Goal: Register for event/course

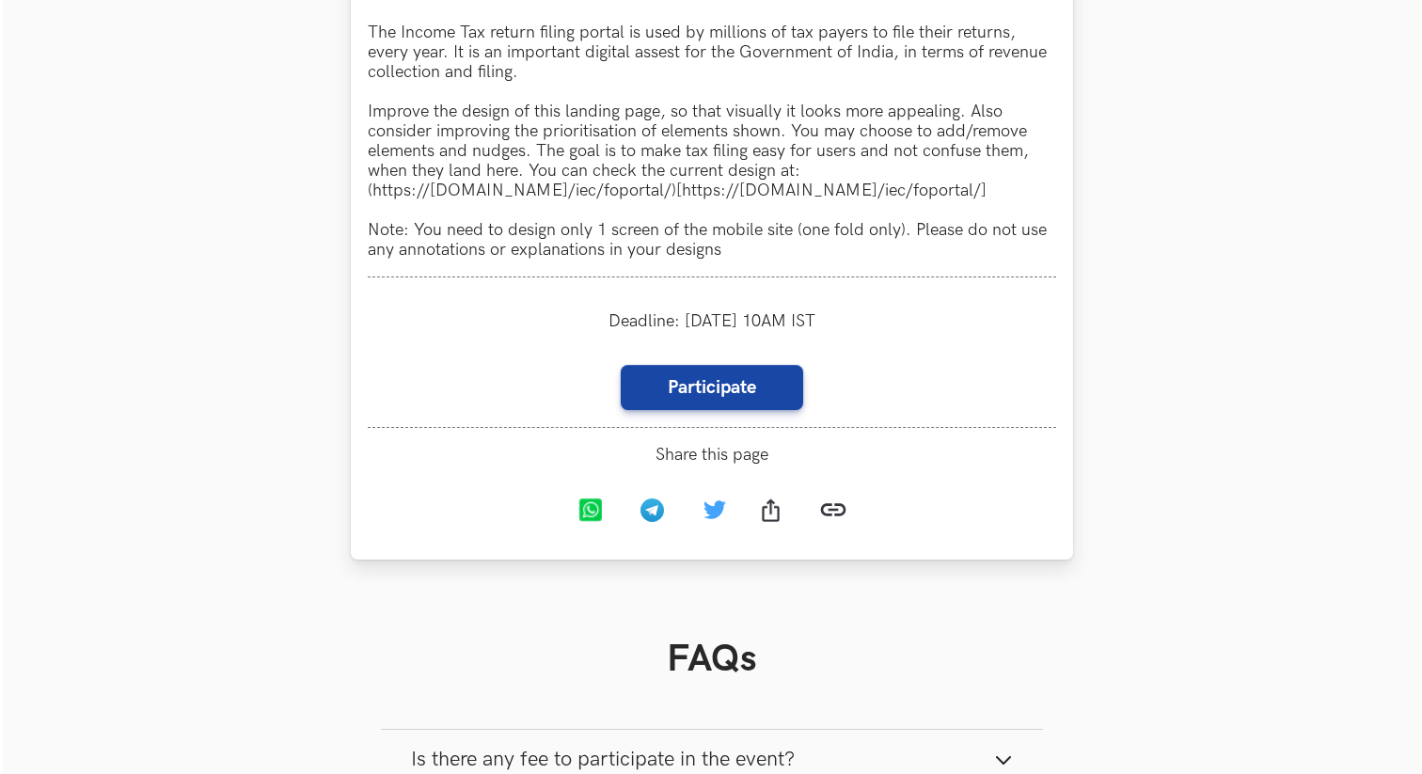
scroll to position [1897, 0]
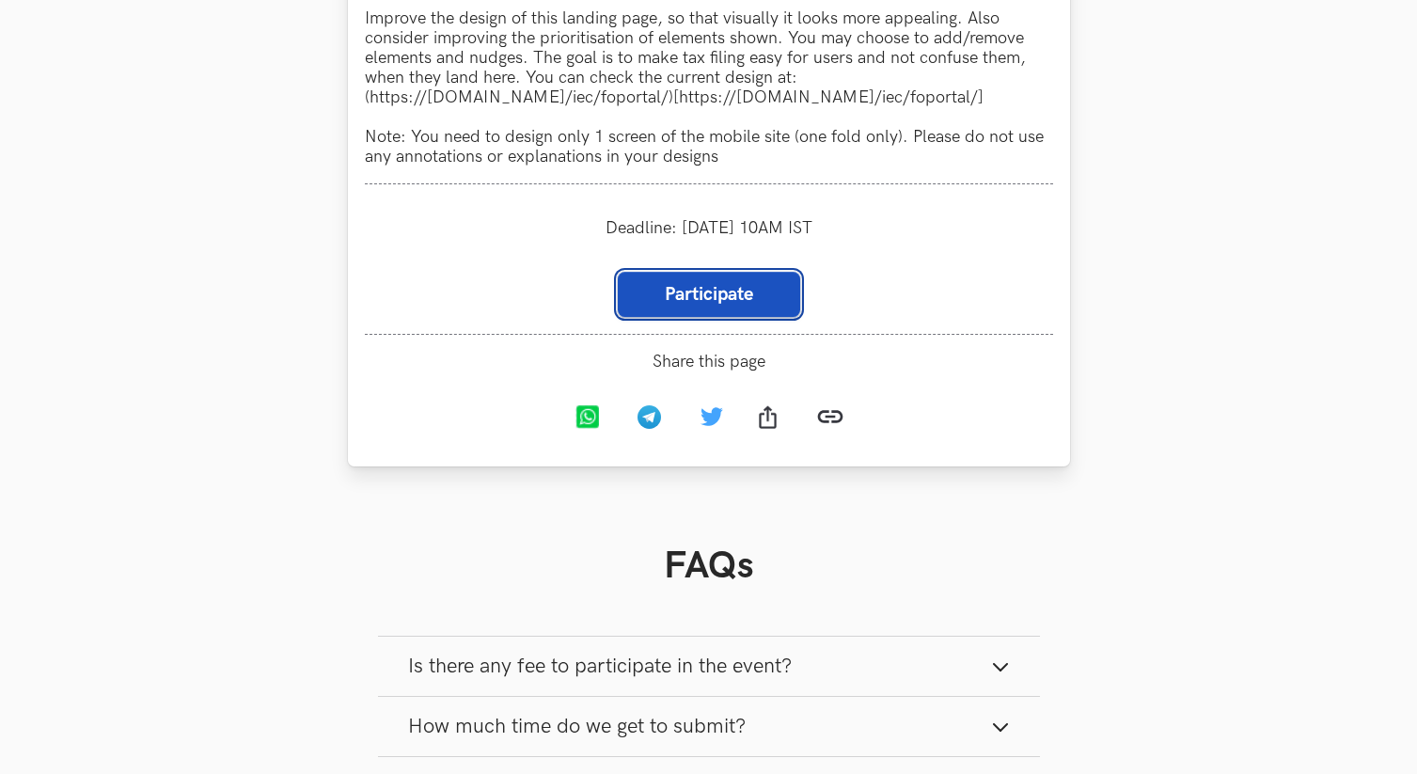
click at [738, 305] on link "Participate" at bounding box center [709, 294] width 182 height 45
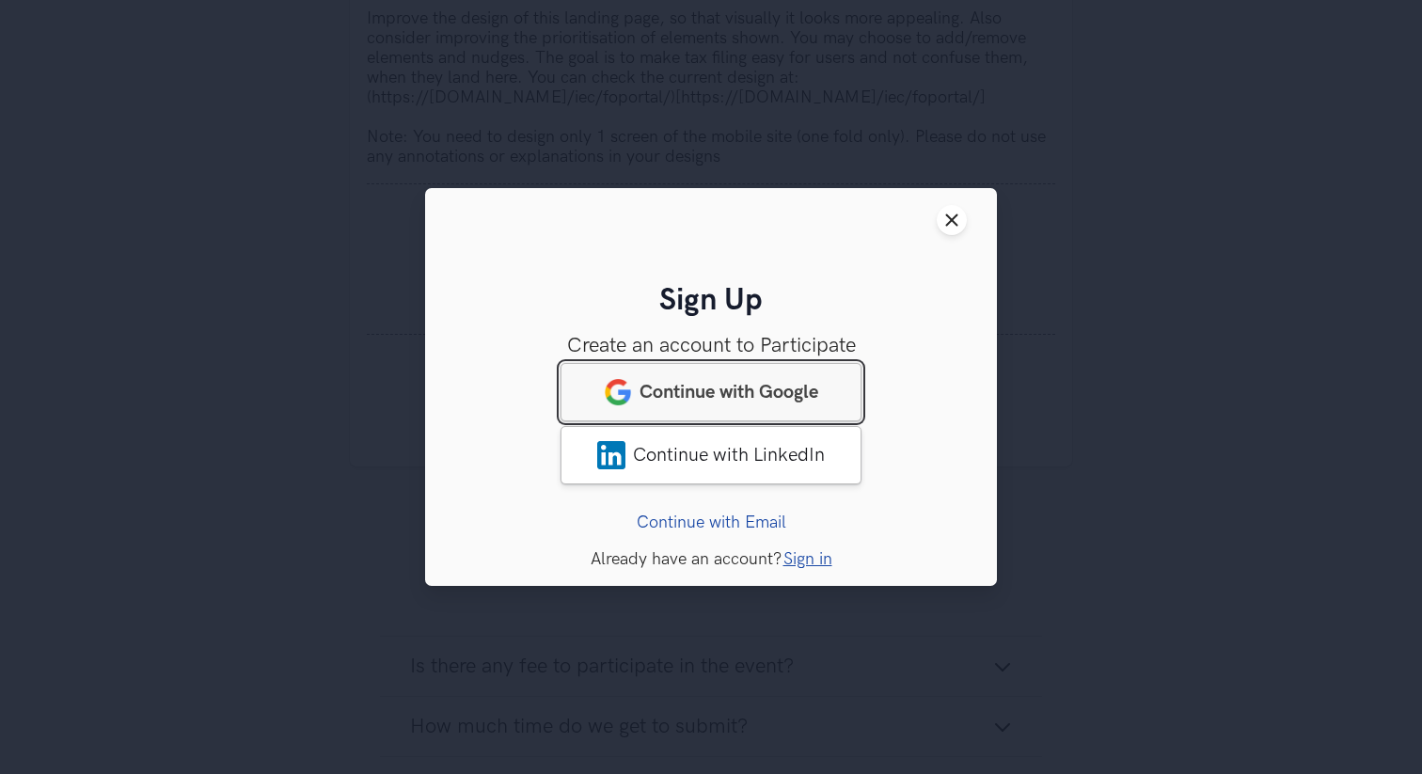
click at [757, 378] on link "Continue with Google" at bounding box center [710, 392] width 301 height 58
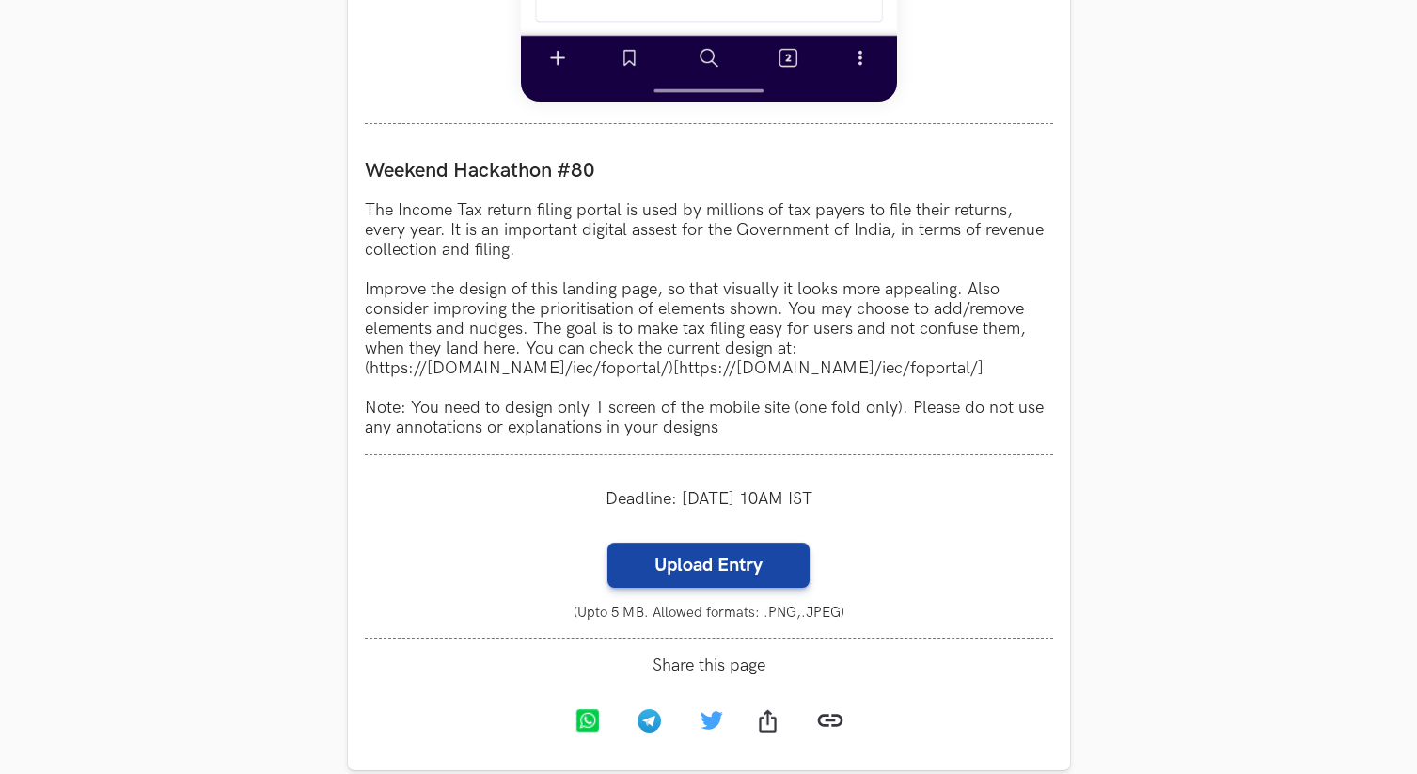
scroll to position [1662, 0]
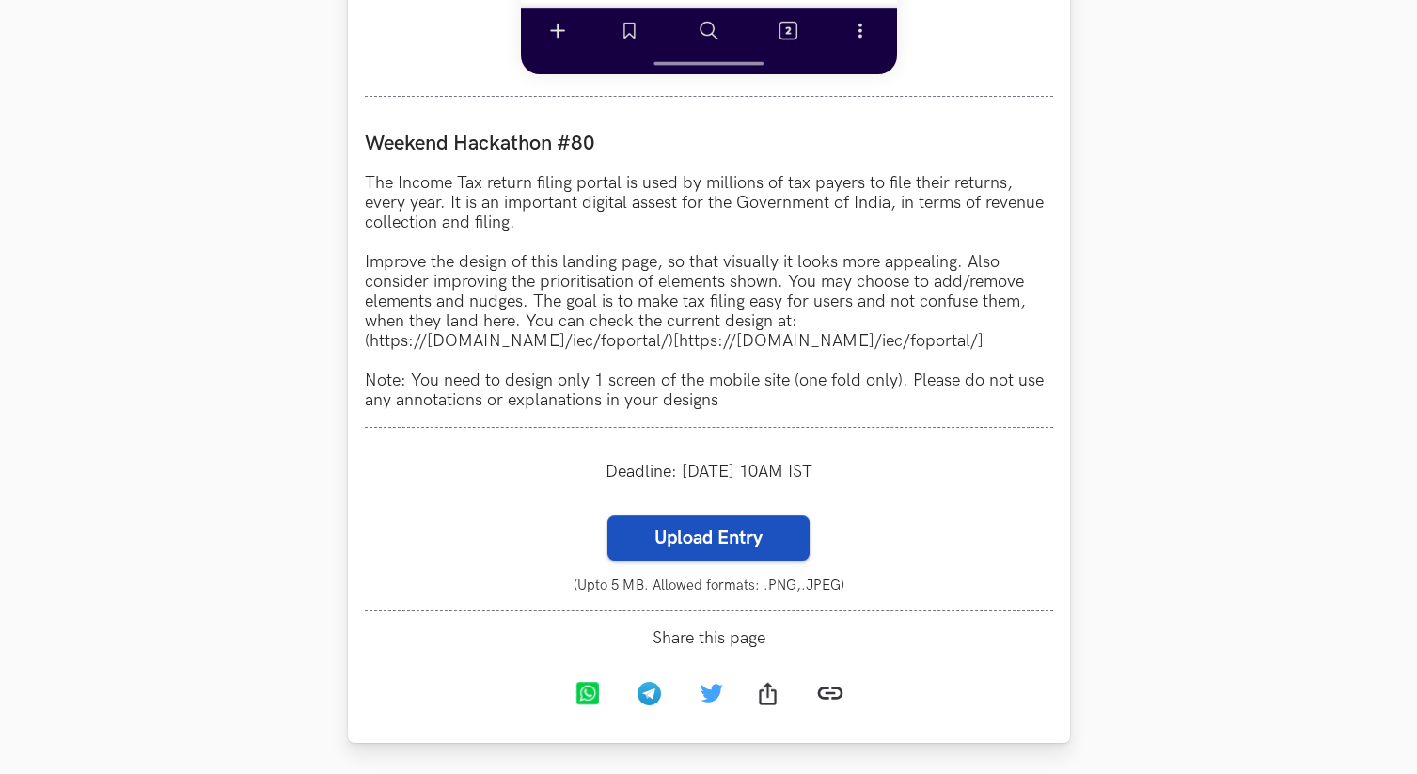
click at [725, 536] on label "Upload Entry" at bounding box center [708, 537] width 202 height 45
click at [607, 515] on input "Upload Entry" at bounding box center [606, 514] width 1 height 1
click at [730, 535] on label "Upload Entry" at bounding box center [708, 537] width 202 height 45
click at [607, 515] on input "Upload Entry" at bounding box center [606, 514] width 1 height 1
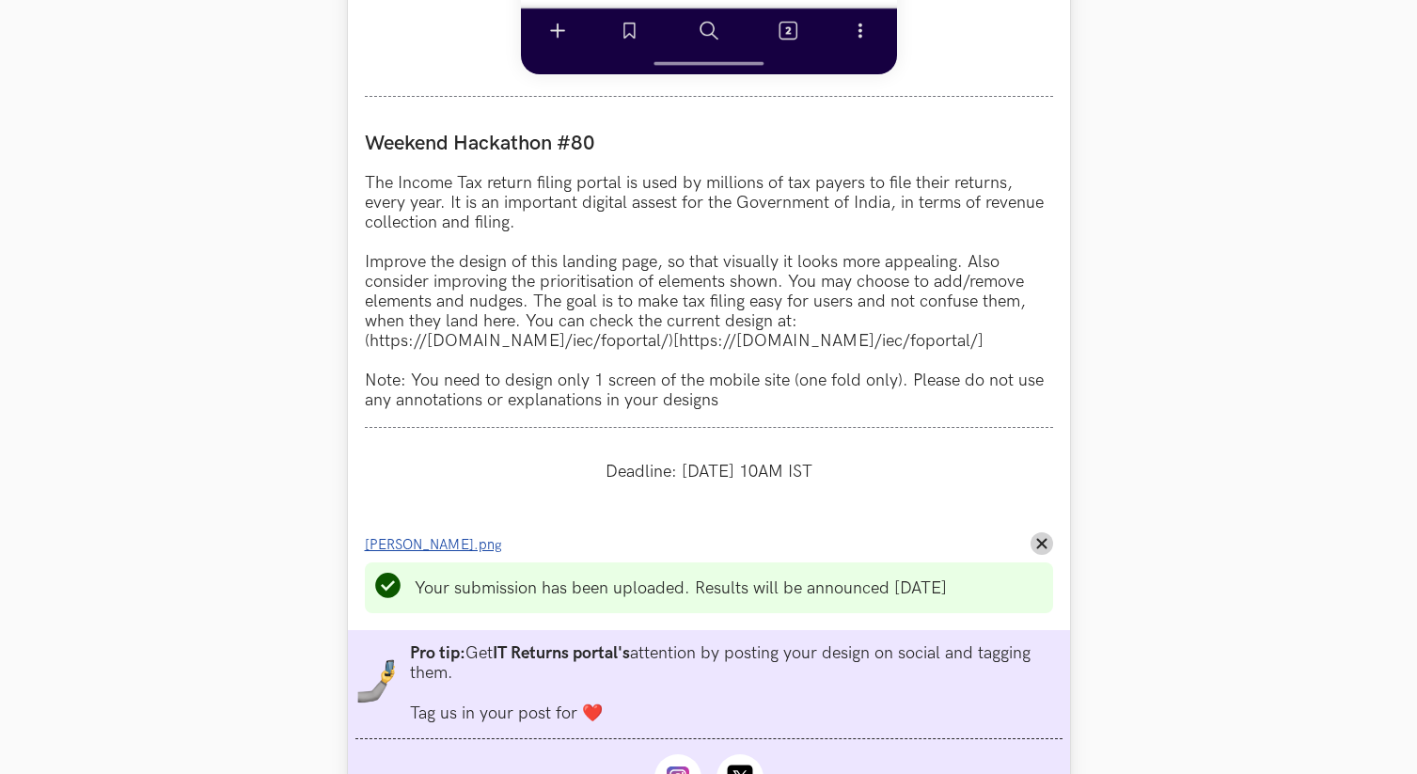
click at [383, 552] on span "Vrundar.png" at bounding box center [433, 545] width 137 height 16
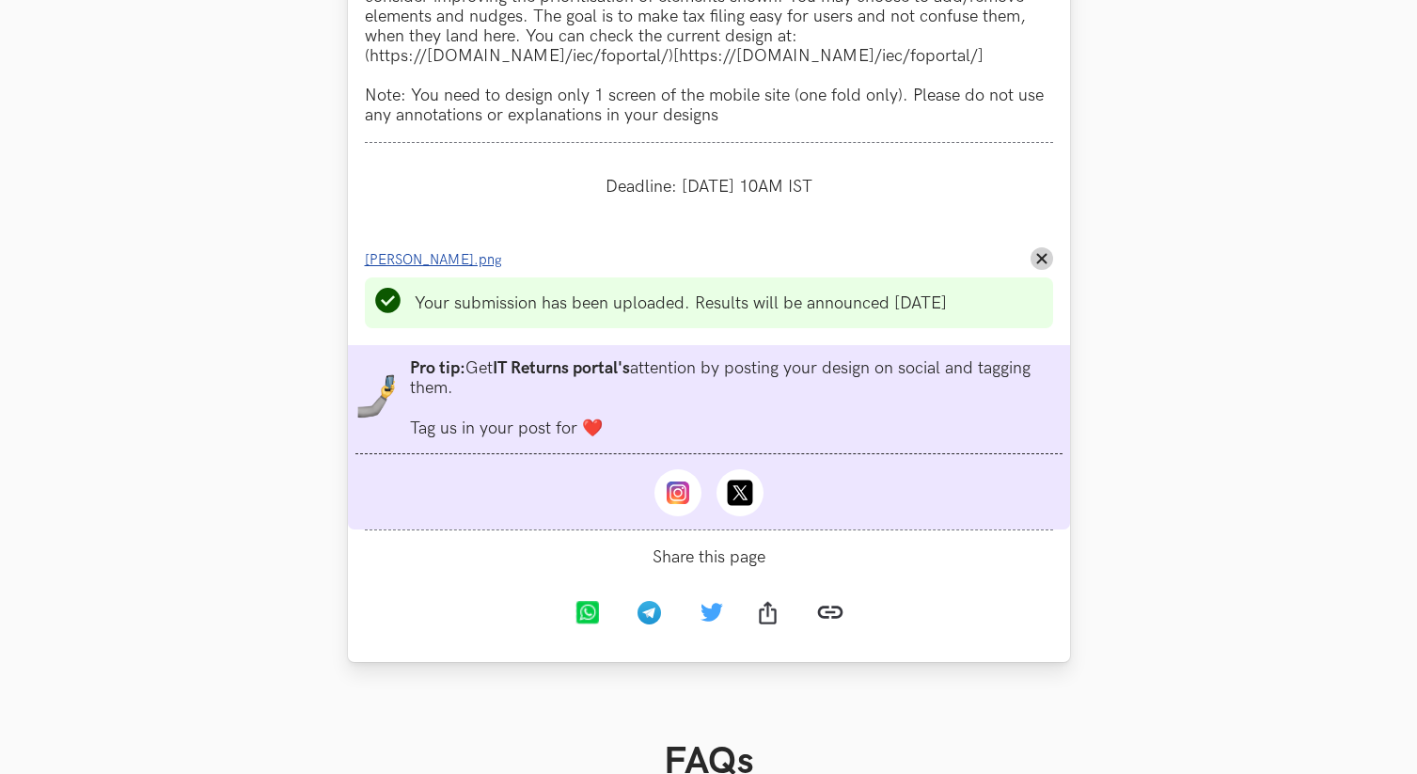
scroll to position [1951, 0]
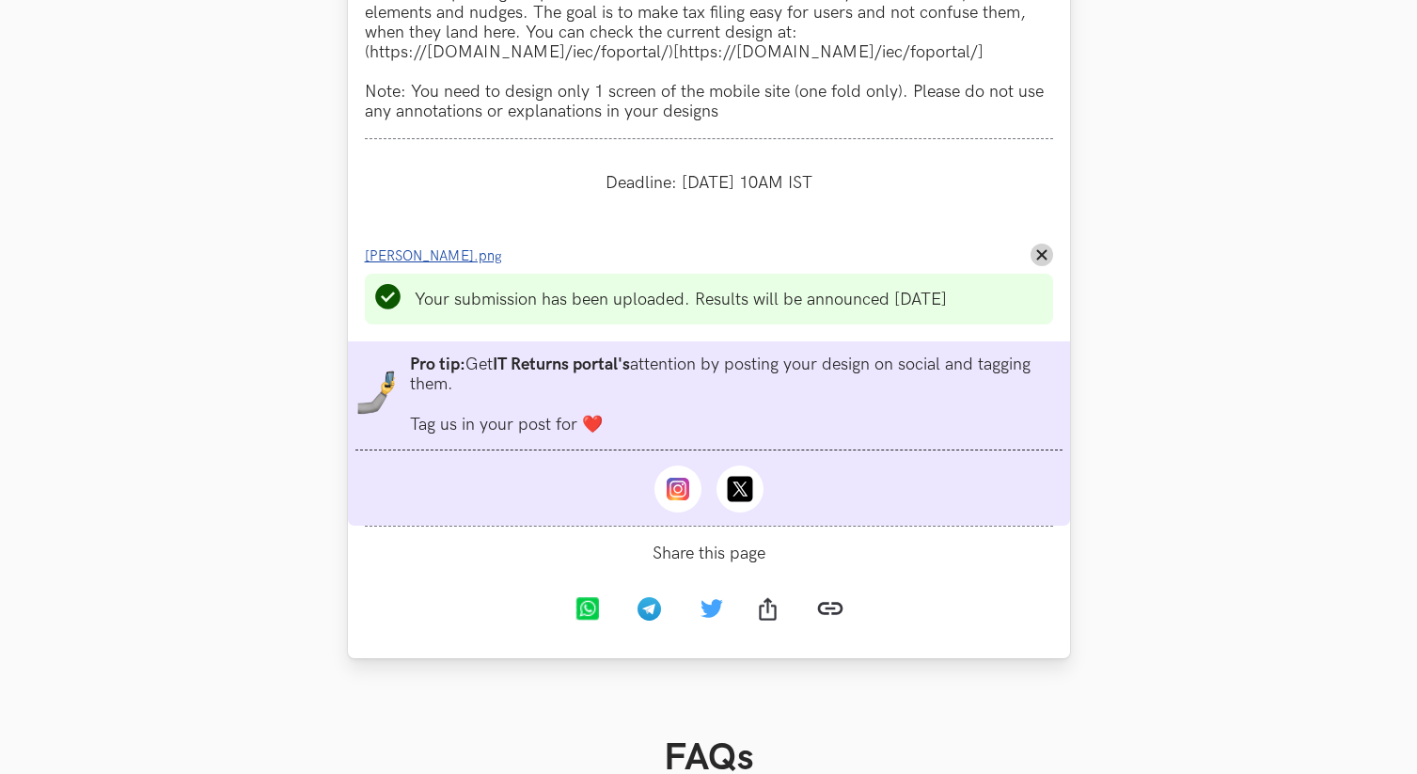
click at [424, 259] on span "[PERSON_NAME].png" at bounding box center [433, 256] width 137 height 16
